Goal: Answer question/provide support

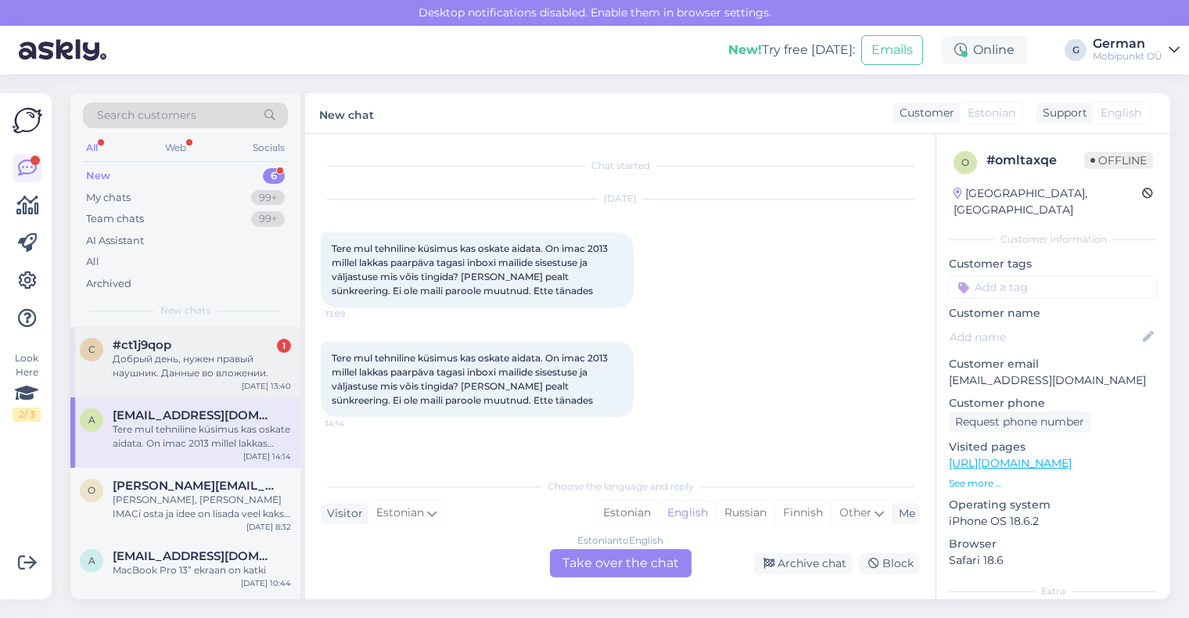
click at [190, 374] on div "Добрый день, нужен правый наушник. Данные во вложении." at bounding box center [202, 366] width 178 height 28
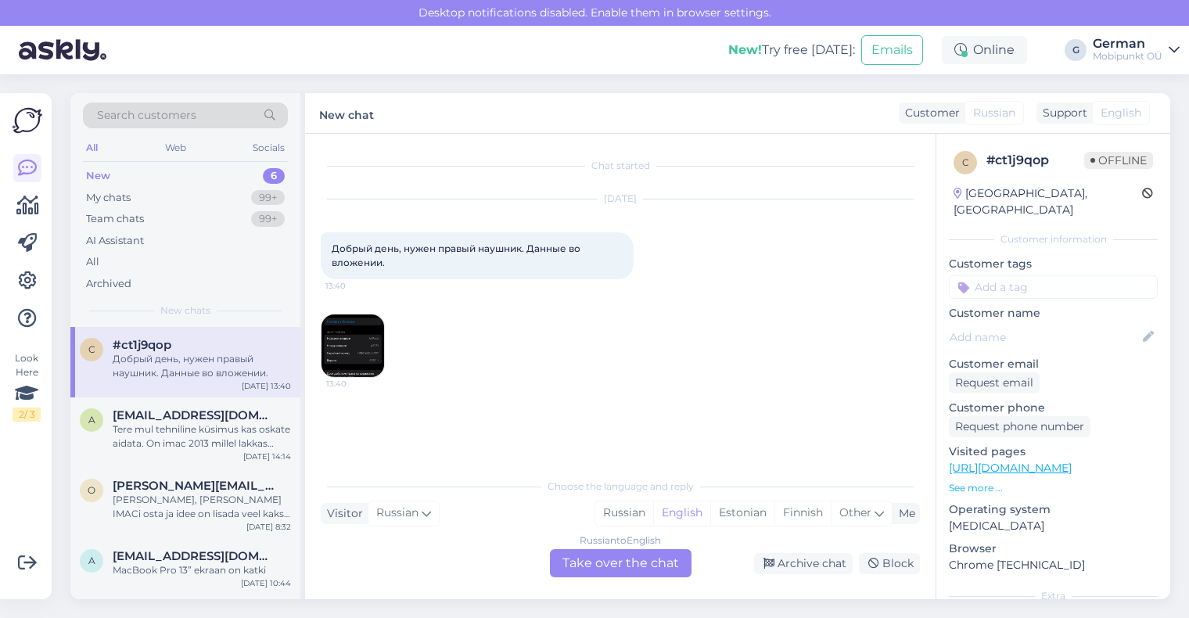
click at [347, 347] on img at bounding box center [353, 346] width 63 height 63
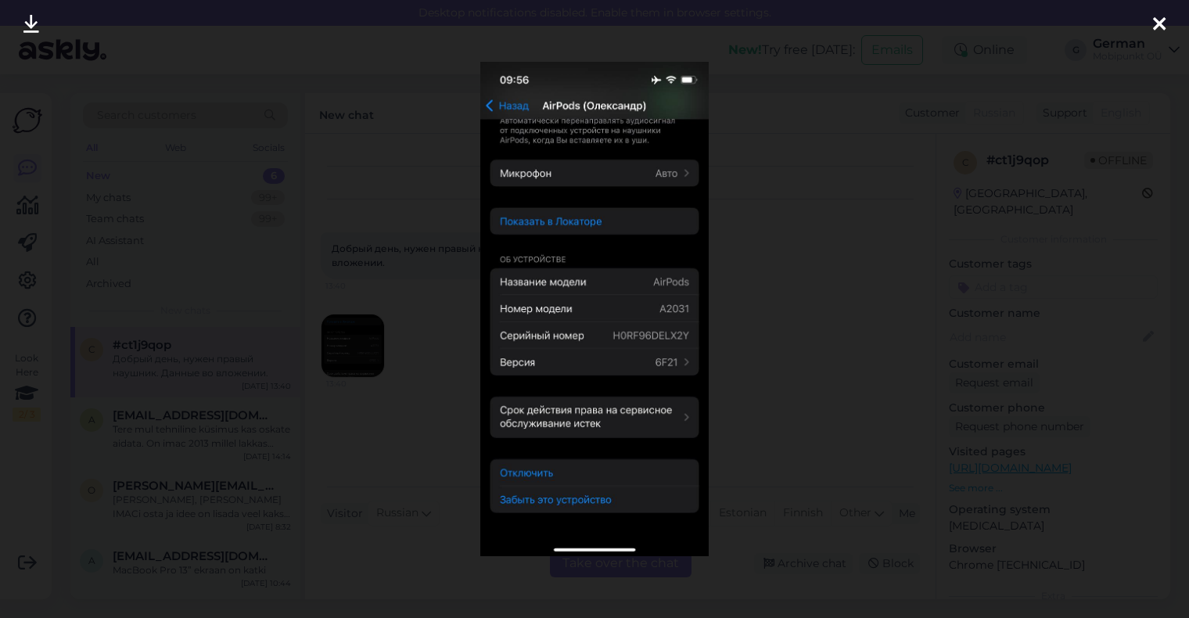
click at [1163, 16] on icon at bounding box center [1159, 25] width 13 height 20
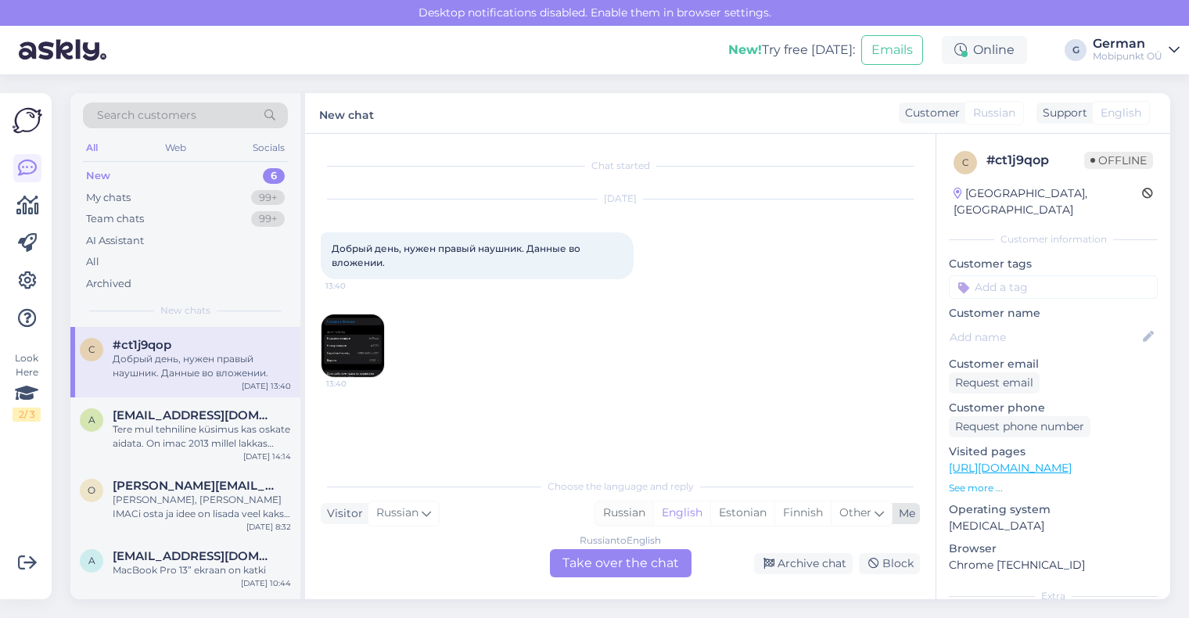
click at [627, 516] on div "Russian" at bounding box center [625, 513] width 58 height 23
click at [605, 563] on div "Russian to Russian Take over the chat" at bounding box center [621, 563] width 142 height 28
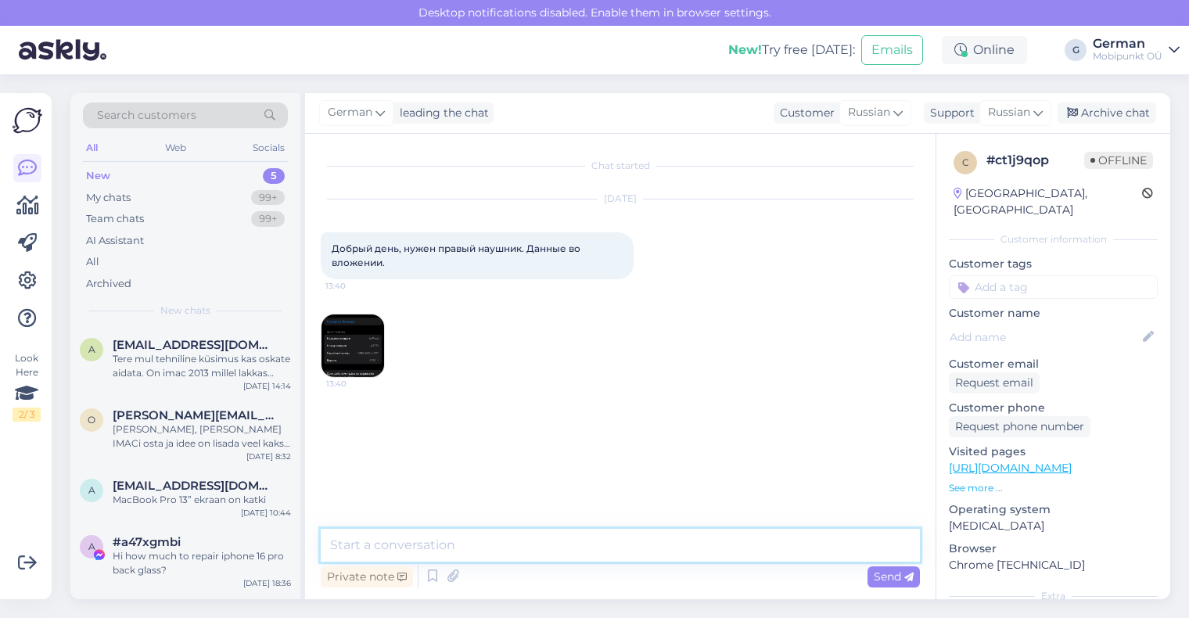
click at [507, 551] on textarea at bounding box center [620, 545] width 599 height 33
type textarea "Ü"
type textarea "P"
type textarea "Х"
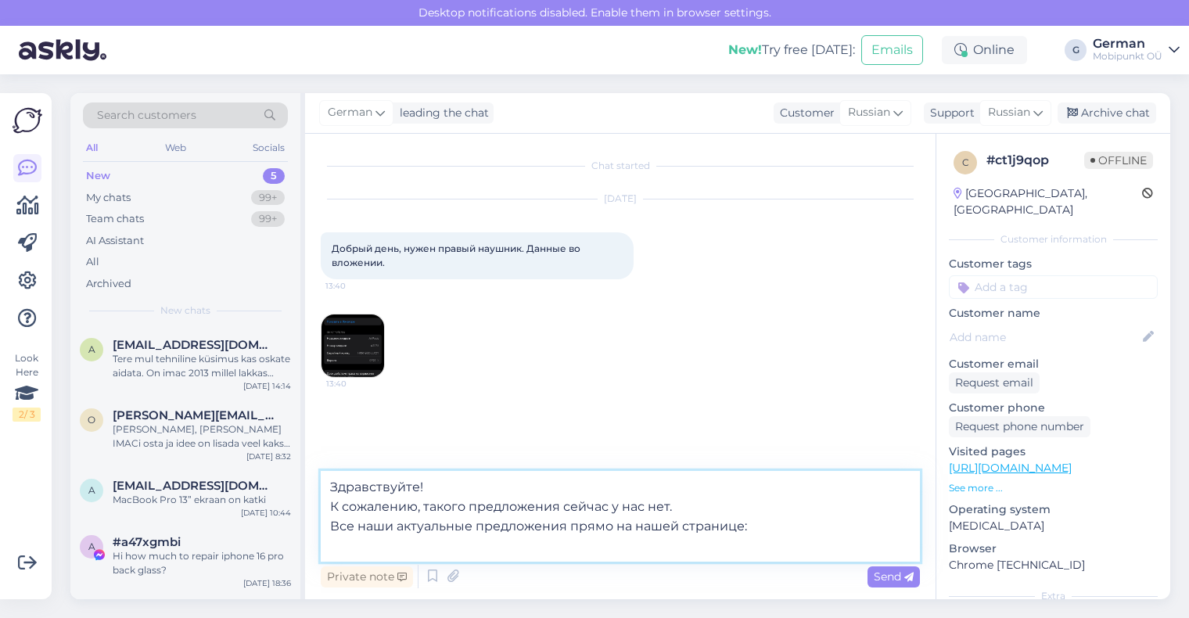
paste textarea "[URL][DOMAIN_NAME]"
type textarea "Здравствуйте! К сожалению, такого предложения сейчас у нас нет. Все наши актуал…"
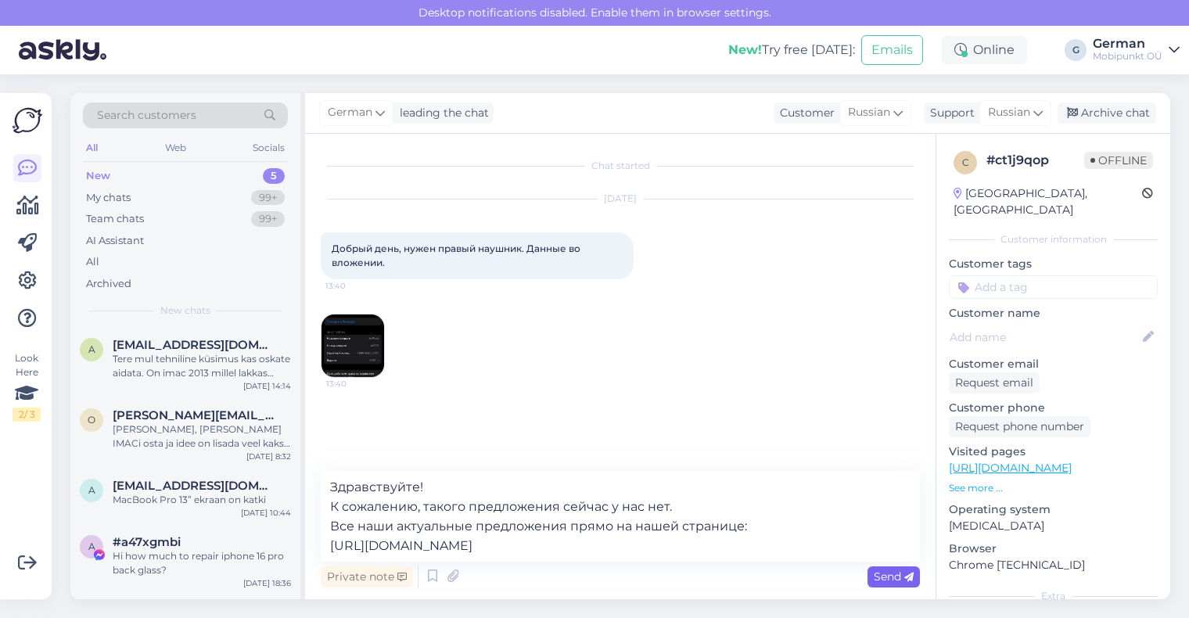
click at [897, 578] on span "Send" at bounding box center [894, 577] width 40 height 14
